Goal: Check status: Check status

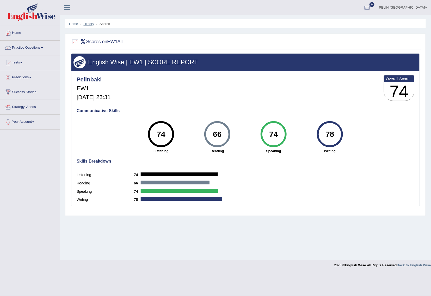
click at [86, 23] on link "History" at bounding box center [89, 24] width 10 height 4
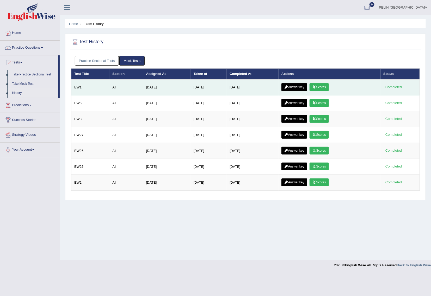
click at [298, 88] on link "Answer key" at bounding box center [294, 87] width 26 height 8
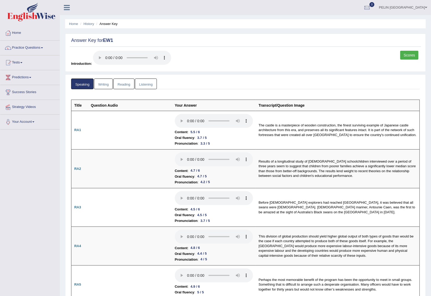
click at [152, 84] on link "Listening" at bounding box center [146, 84] width 22 height 11
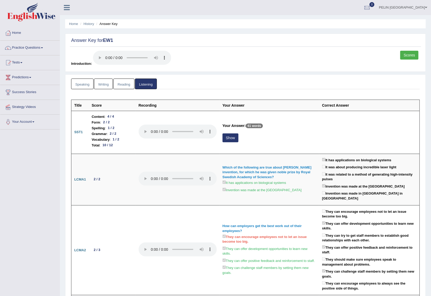
click at [409, 54] on link "Scores" at bounding box center [409, 55] width 18 height 9
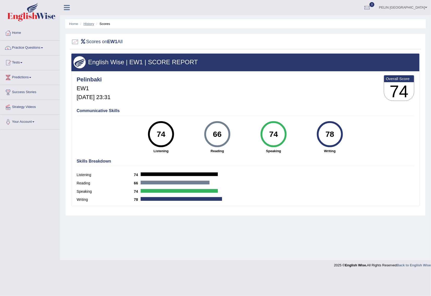
click at [90, 25] on link "History" at bounding box center [89, 24] width 10 height 4
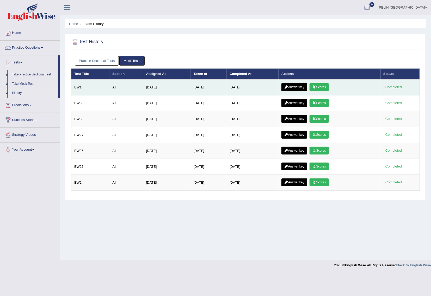
click at [298, 85] on link "Answer key" at bounding box center [294, 87] width 26 height 8
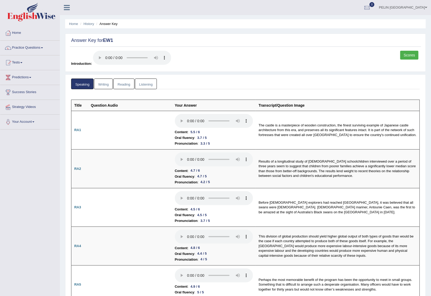
click at [408, 53] on link "Scores" at bounding box center [409, 55] width 18 height 9
